Goal: Use online tool/utility: Utilize a website feature to perform a specific function

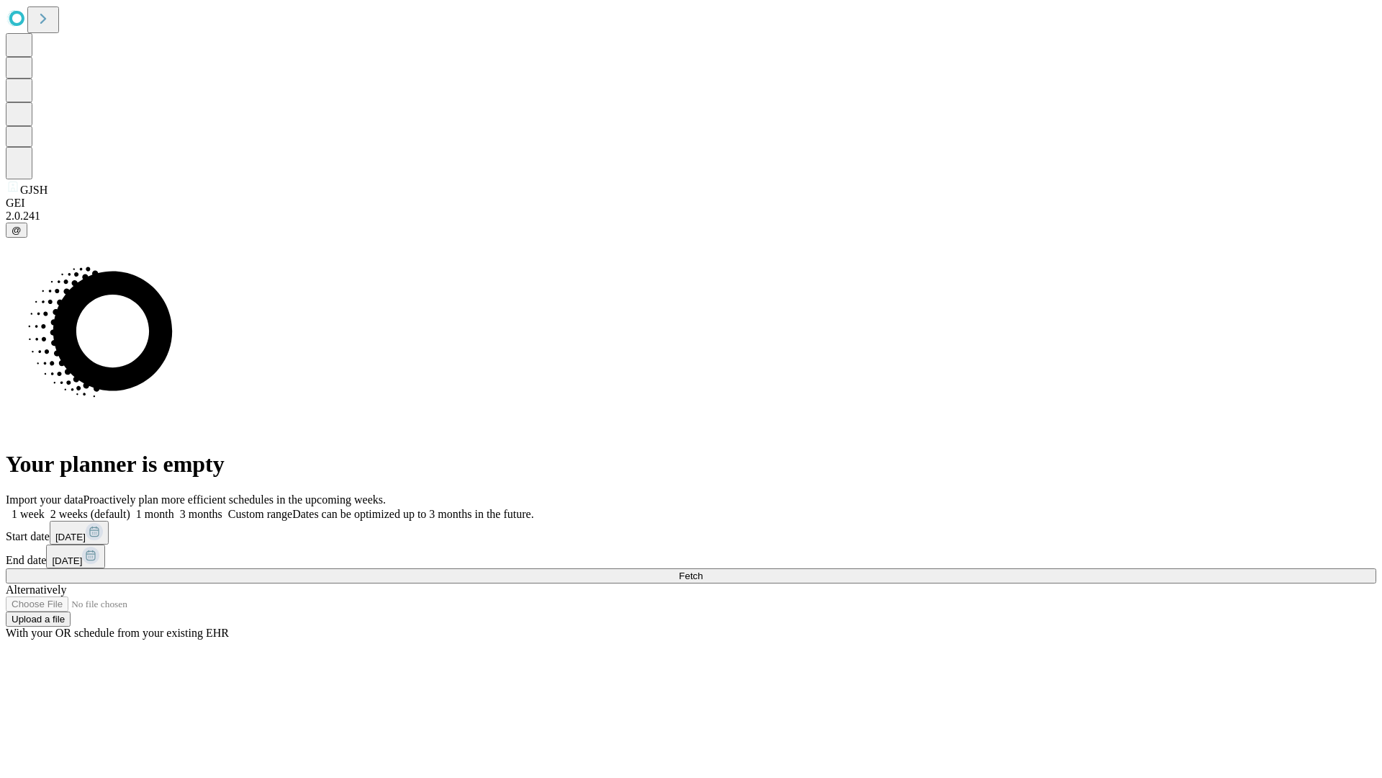
click at [703, 570] on span "Fetch" at bounding box center [691, 575] width 24 height 11
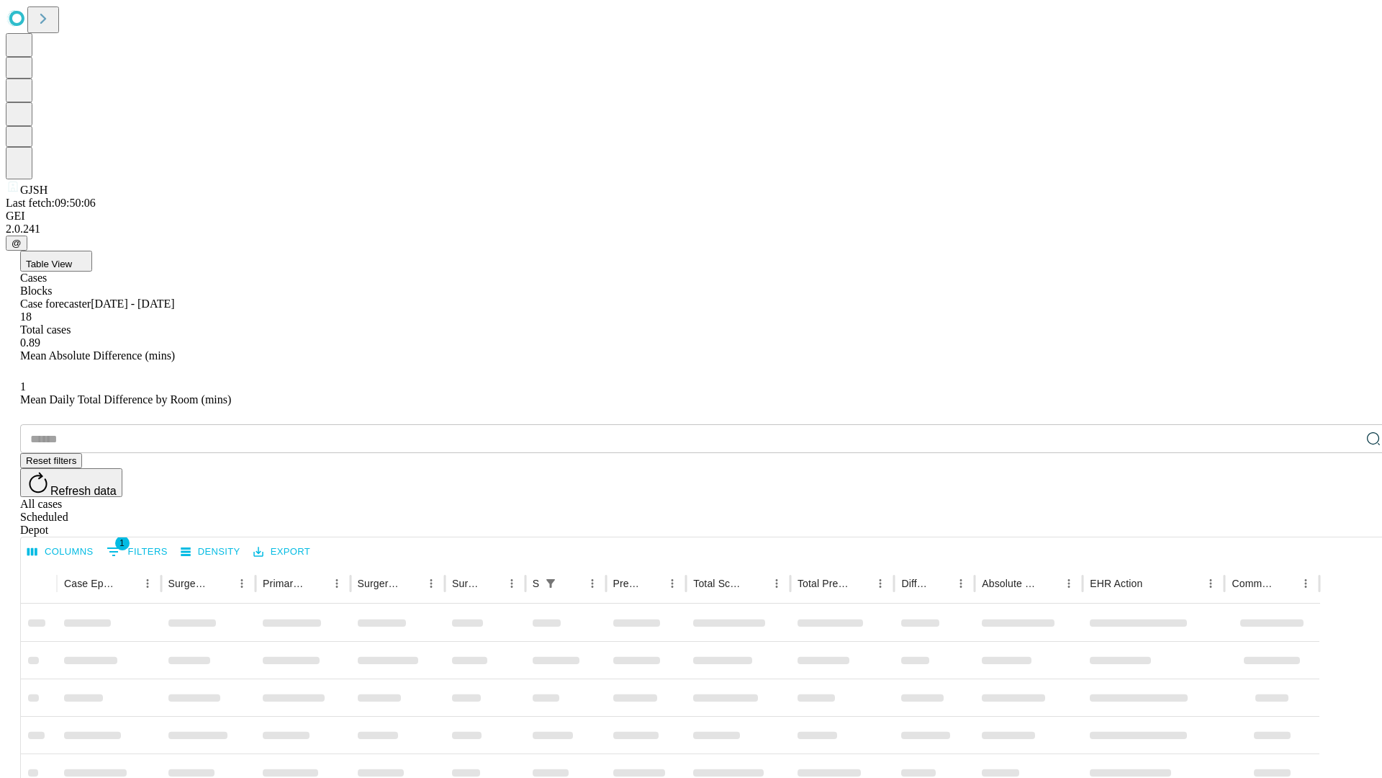
click at [72, 258] on span "Table View" at bounding box center [49, 263] width 46 height 11
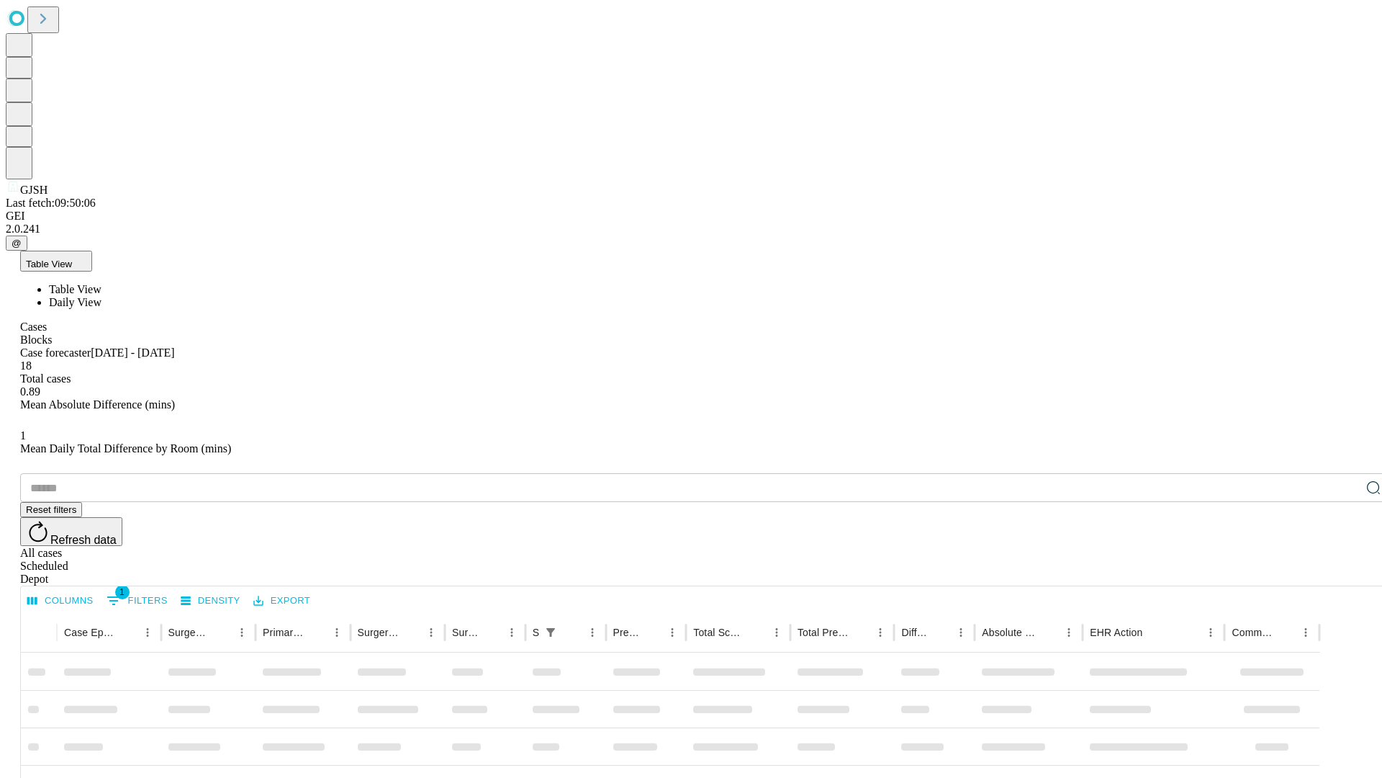
click at [102, 296] on span "Daily View" at bounding box center [75, 302] width 53 height 12
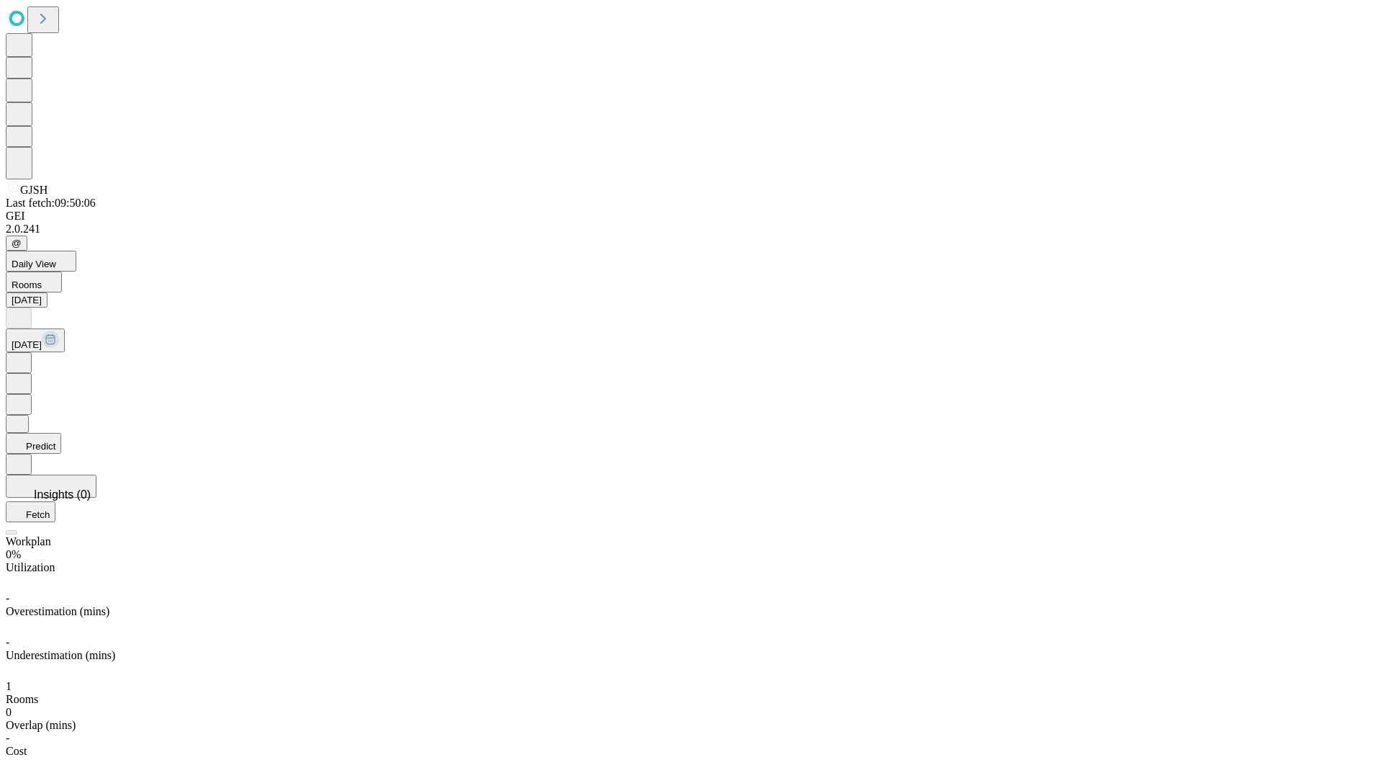
click at [61, 433] on button "Predict" at bounding box center [33, 443] width 55 height 21
